Goal: Transaction & Acquisition: Obtain resource

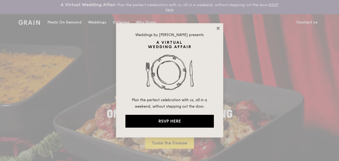
click at [218, 28] on icon at bounding box center [217, 28] width 3 height 3
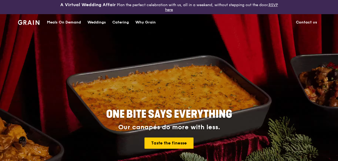
click at [122, 21] on div "Catering" at bounding box center [120, 22] width 17 height 16
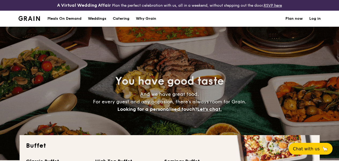
select select
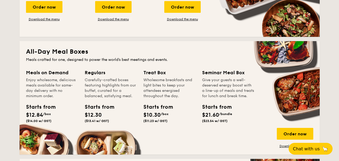
scroll to position [215, 0]
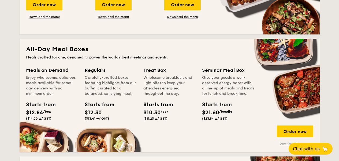
click at [283, 146] on link "Download the menu" at bounding box center [295, 144] width 36 height 4
